Goal: Find contact information: Find contact information

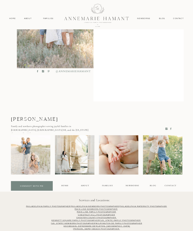
scroll to position [149, 0]
click at [31, 185] on div "connect with me" at bounding box center [32, 187] width 40 height 4
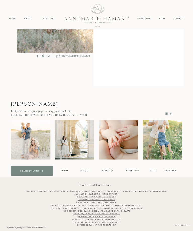
scroll to position [164, 0]
click at [33, 171] on div "connect with me" at bounding box center [32, 171] width 40 height 4
click at [168, 171] on div "contact" at bounding box center [170, 171] width 13 height 4
click at [173, 169] on div "contact" at bounding box center [170, 171] width 13 height 4
click at [175, 171] on div "contact" at bounding box center [170, 171] width 13 height 4
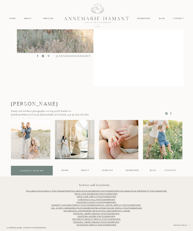
click at [171, 170] on div "contact" at bounding box center [170, 171] width 13 height 4
click at [169, 170] on div "contact" at bounding box center [170, 171] width 13 height 4
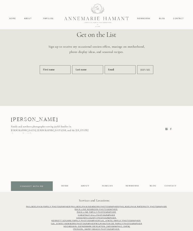
scroll to position [1572, 0]
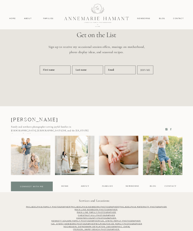
click at [171, 187] on div "contact" at bounding box center [170, 187] width 13 height 4
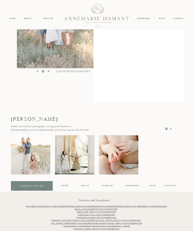
scroll to position [149, 0]
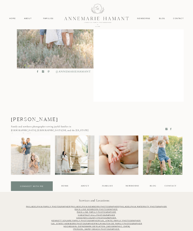
click at [171, 185] on div "contact" at bounding box center [170, 187] width 13 height 4
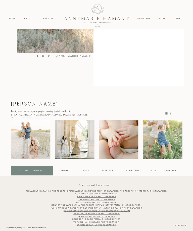
scroll to position [164, 0]
click at [171, 169] on div "contact" at bounding box center [170, 171] width 13 height 4
click at [34, 170] on div "connect with me" at bounding box center [32, 171] width 40 height 4
click at [35, 170] on div "connect with me" at bounding box center [32, 171] width 40 height 4
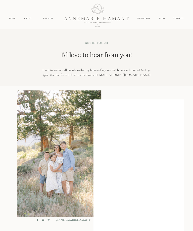
scroll to position [0, 0]
click at [181, 20] on nav "contact" at bounding box center [178, 18] width 14 height 3
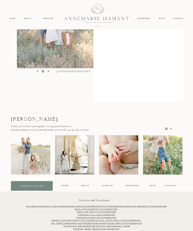
scroll to position [149, 0]
click at [172, 185] on div "contact" at bounding box center [170, 187] width 13 height 4
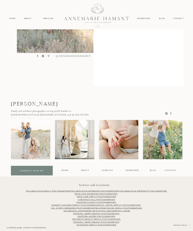
scroll to position [164, 0]
click at [173, 171] on div "contact" at bounding box center [170, 171] width 13 height 4
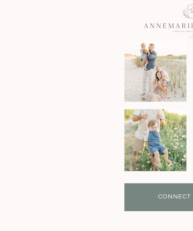
scroll to position [583, 54]
click at [79, 188] on link "Elkton, [GEOGRAPHIC_DATA]" at bounding box center [103, 191] width 49 height 7
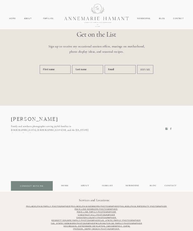
scroll to position [1588, 0]
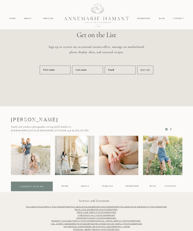
click at [171, 186] on div "contact" at bounding box center [170, 187] width 13 height 4
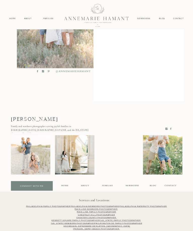
scroll to position [149, 0]
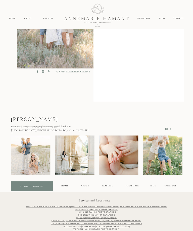
click at [32, 184] on div at bounding box center [32, 187] width 42 height 10
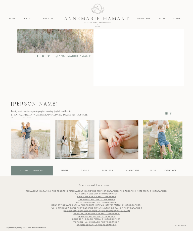
scroll to position [164, 0]
click at [36, 169] on div at bounding box center [32, 171] width 42 height 10
click at [32, 168] on div at bounding box center [32, 171] width 42 height 10
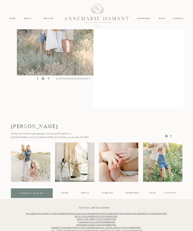
scroll to position [140, 0]
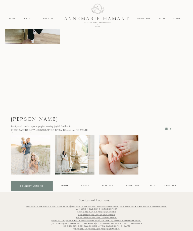
scroll to position [774, 0]
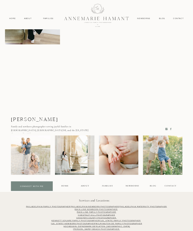
click at [32, 186] on div "connect with me" at bounding box center [32, 187] width 40 height 4
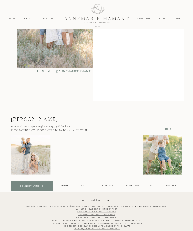
scroll to position [149, 0]
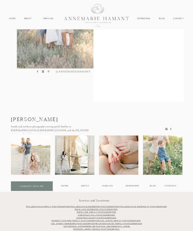
click at [173, 186] on div "contact" at bounding box center [170, 187] width 13 height 4
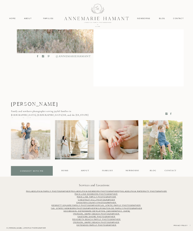
scroll to position [164, 0]
click at [170, 169] on div "contact" at bounding box center [170, 171] width 13 height 4
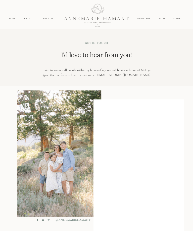
scroll to position [0, 0]
click at [182, 17] on nav "contact" at bounding box center [178, 18] width 14 height 3
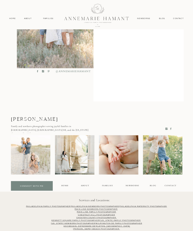
scroll to position [149, 0]
click at [34, 183] on div at bounding box center [32, 187] width 42 height 10
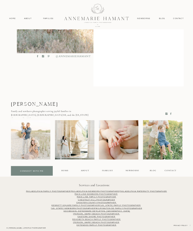
scroll to position [164, 0]
click at [31, 169] on div at bounding box center [32, 171] width 42 height 10
click at [28, 166] on div at bounding box center [32, 171] width 42 height 10
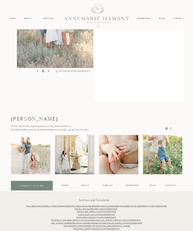
scroll to position [149, 0]
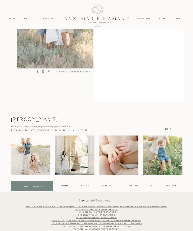
click at [30, 186] on div "connect with me" at bounding box center [32, 187] width 40 height 4
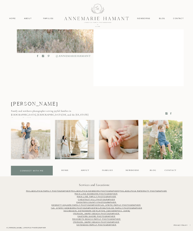
scroll to position [164, 0]
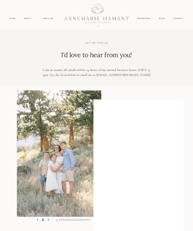
scroll to position [164, 0]
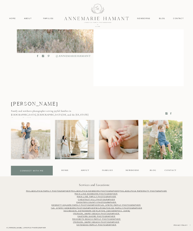
click at [28, 168] on div at bounding box center [32, 171] width 42 height 10
click at [31, 169] on div at bounding box center [32, 171] width 42 height 10
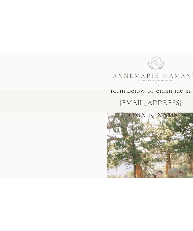
scroll to position [63, 47]
